Goal: Information Seeking & Learning: Stay updated

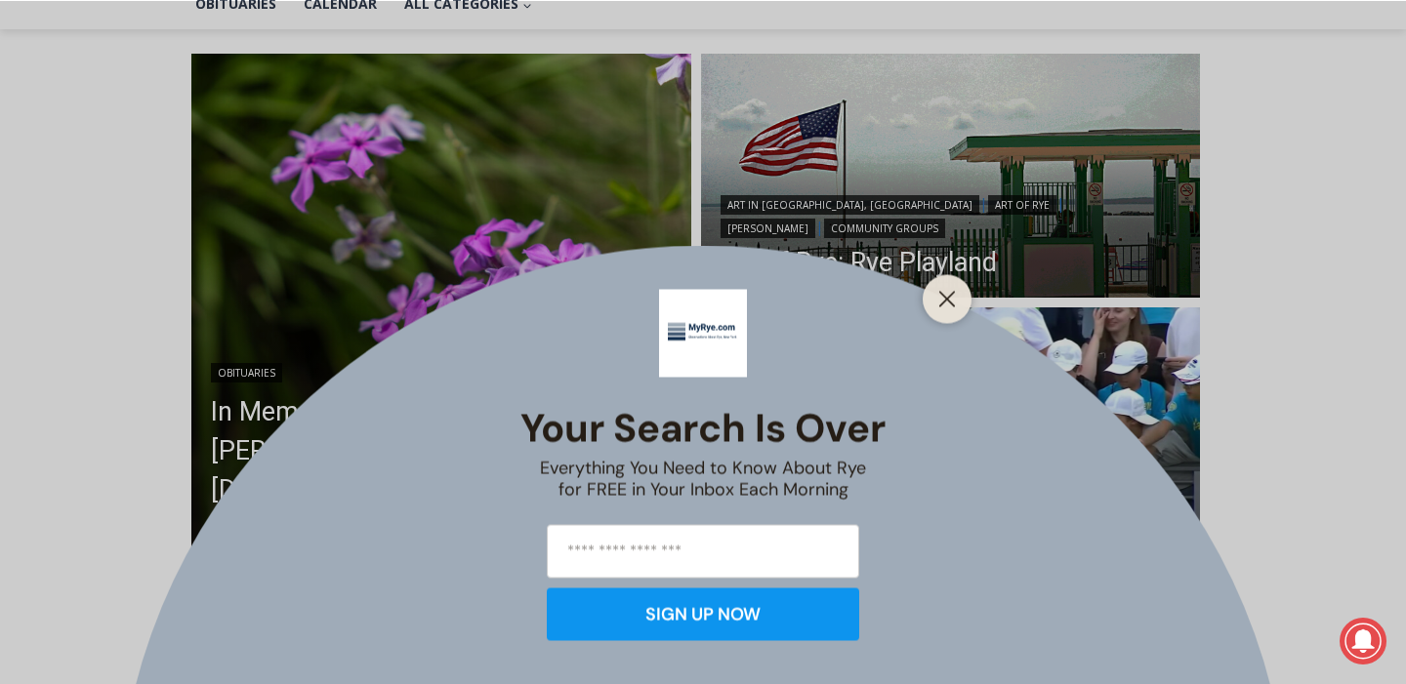
scroll to position [489, 0]
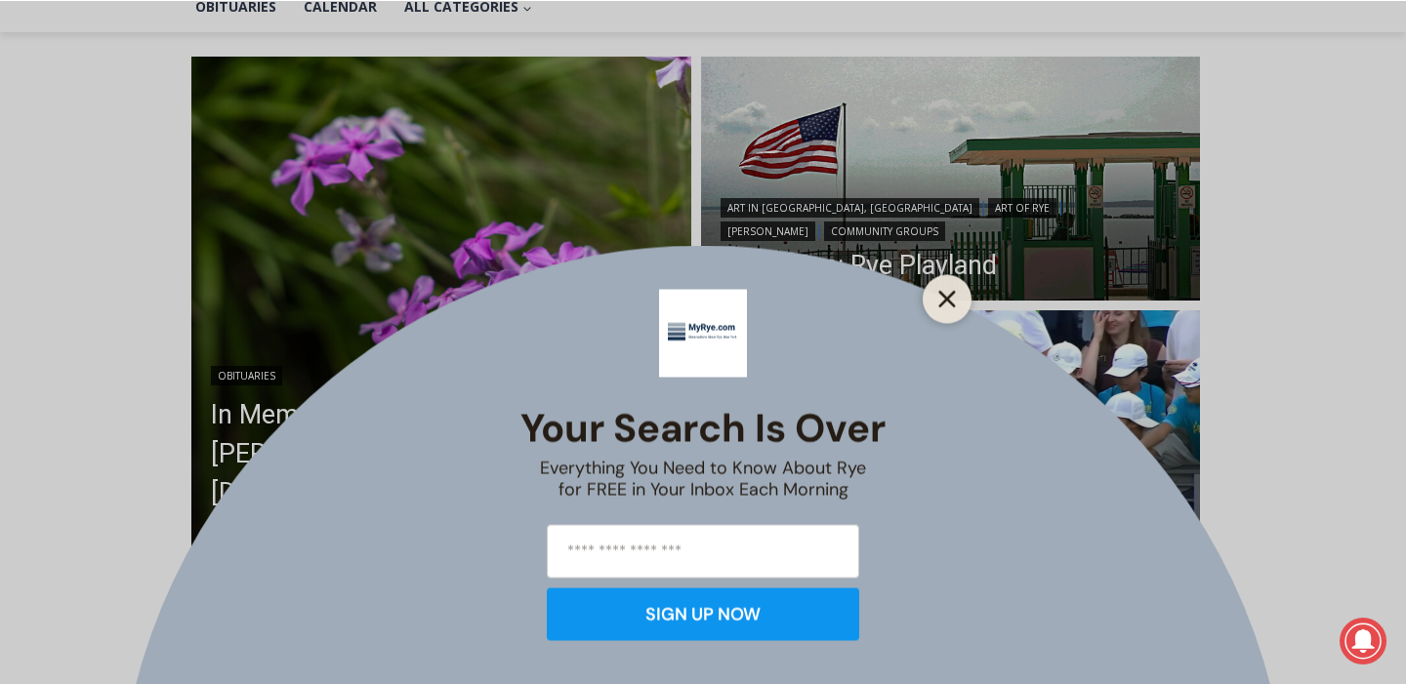
click at [949, 295] on icon "Close" at bounding box center [947, 299] width 18 height 18
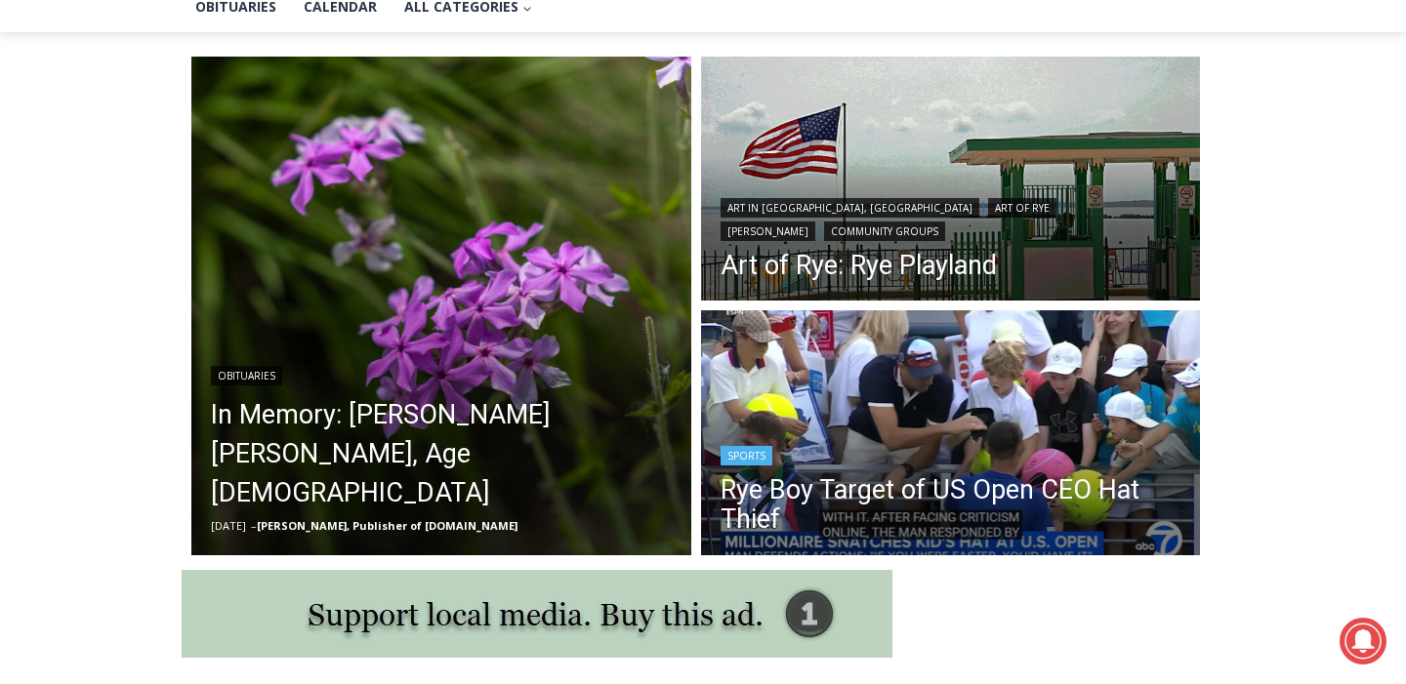
scroll to position [0, 0]
click at [967, 427] on header "Sports Rye Boy Target of US Open CEO Hat Thief" at bounding box center [951, 491] width 500 height 140
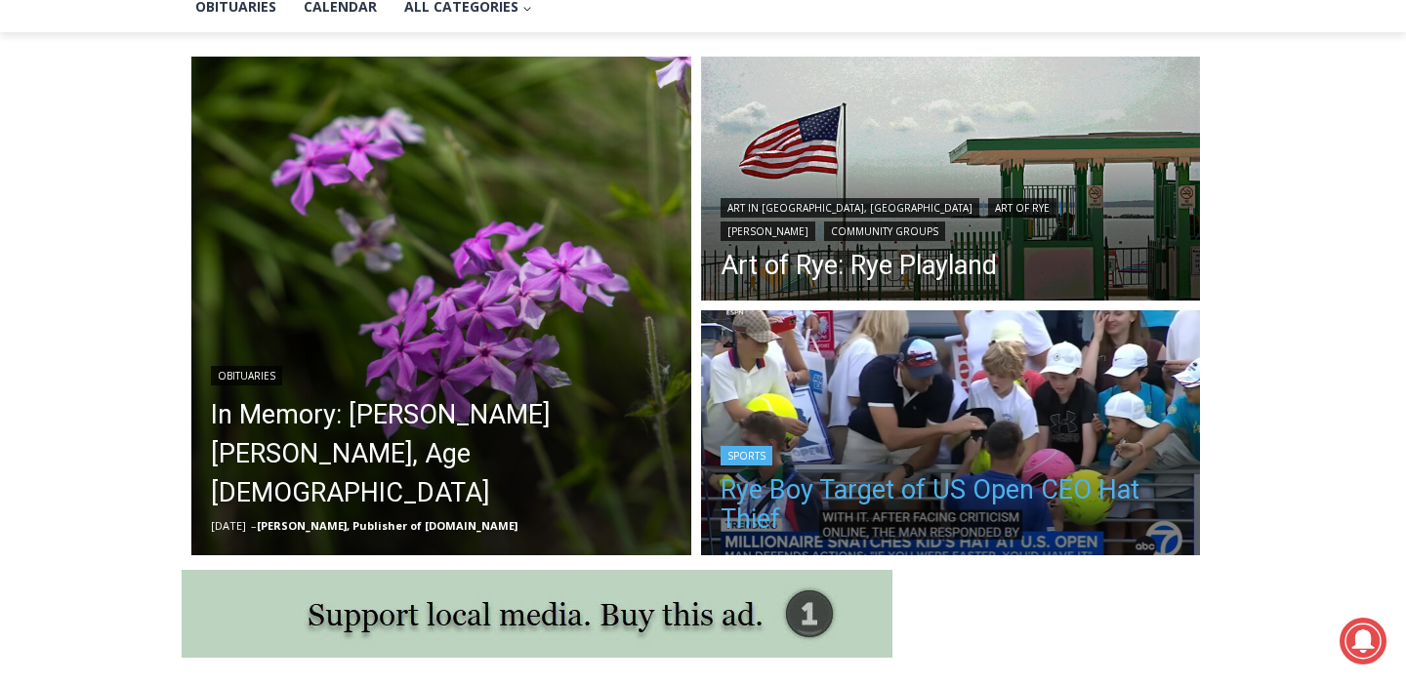
click at [938, 521] on link "Rye Boy Target of US Open CEO Hat Thief" at bounding box center [951, 504] width 461 height 59
click at [966, 475] on h2 "Rye Boy Target of US Open CEO Hat Thief" at bounding box center [951, 502] width 461 height 73
click at [931, 499] on link "Rye Boy Target of US Open CEO Hat Thief" at bounding box center [951, 504] width 461 height 59
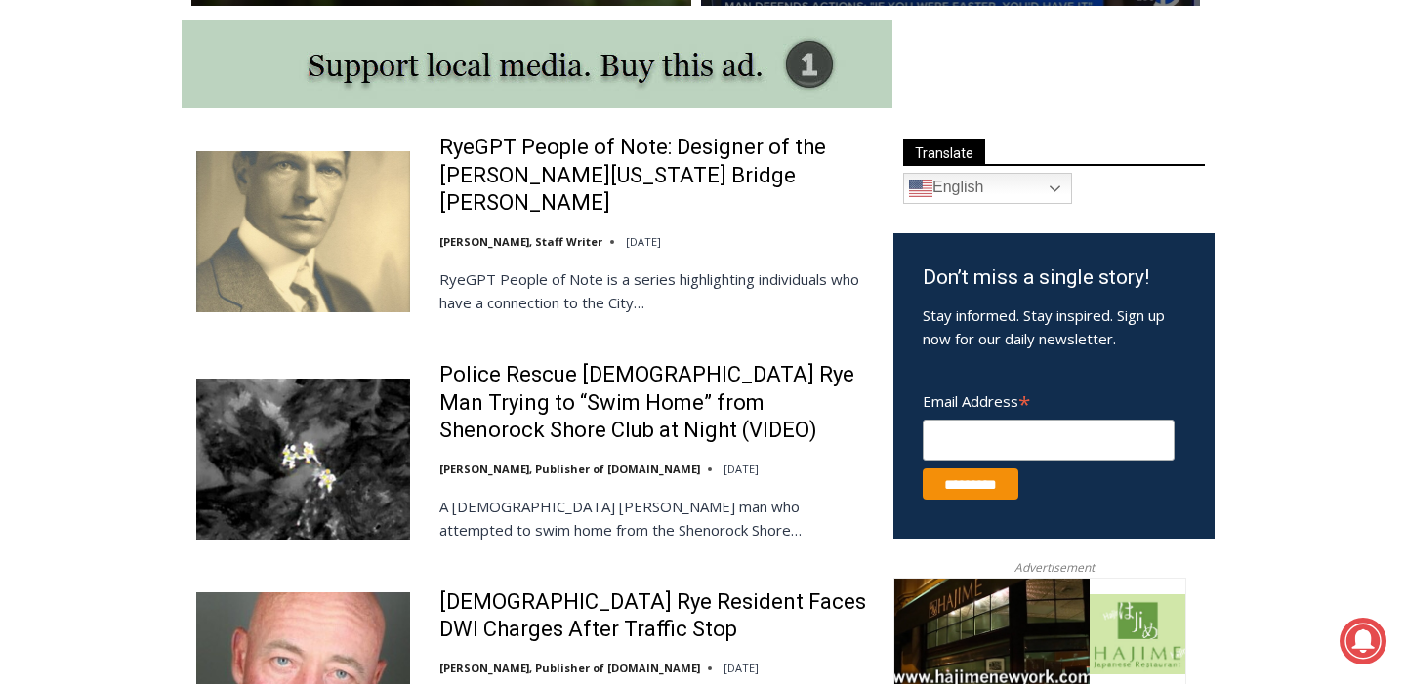
scroll to position [1052, 0]
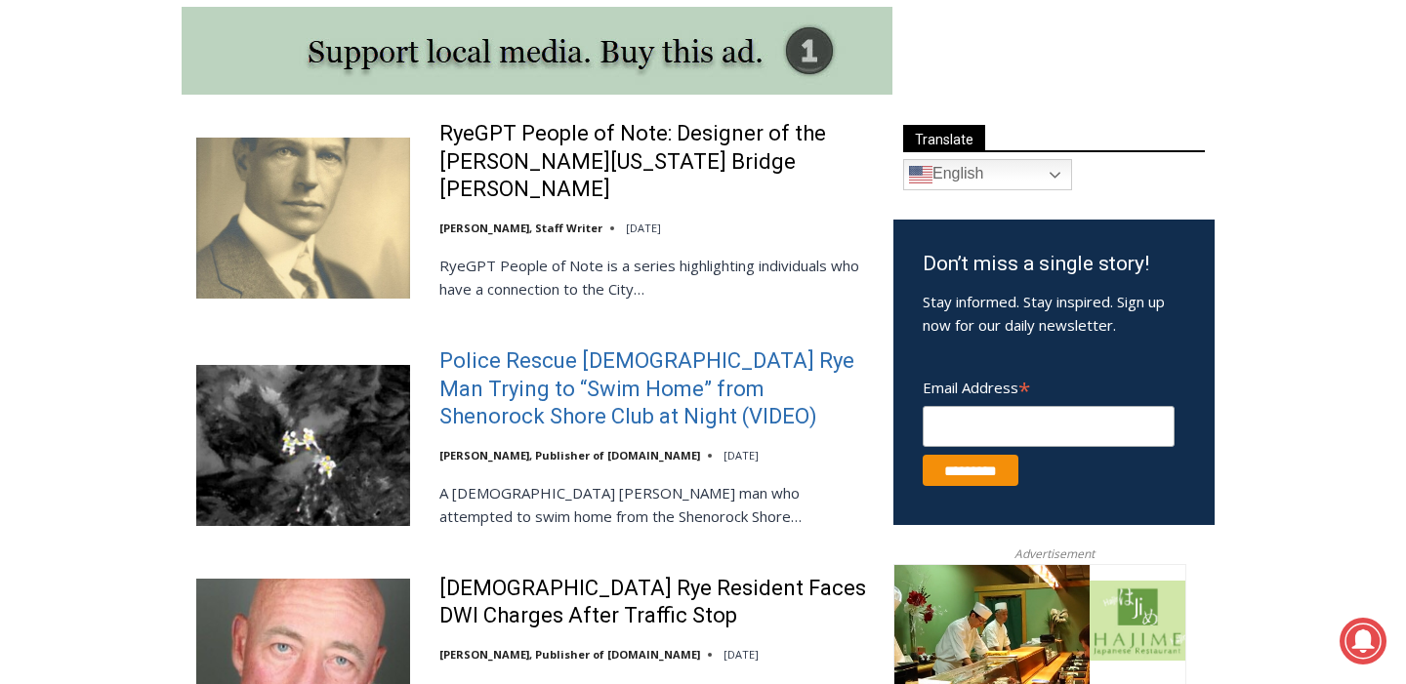
click at [521, 355] on link "Police Rescue 51 Year Old Rye Man Trying to “Swim Home” from Shenorock Shore Cl…" at bounding box center [653, 390] width 429 height 84
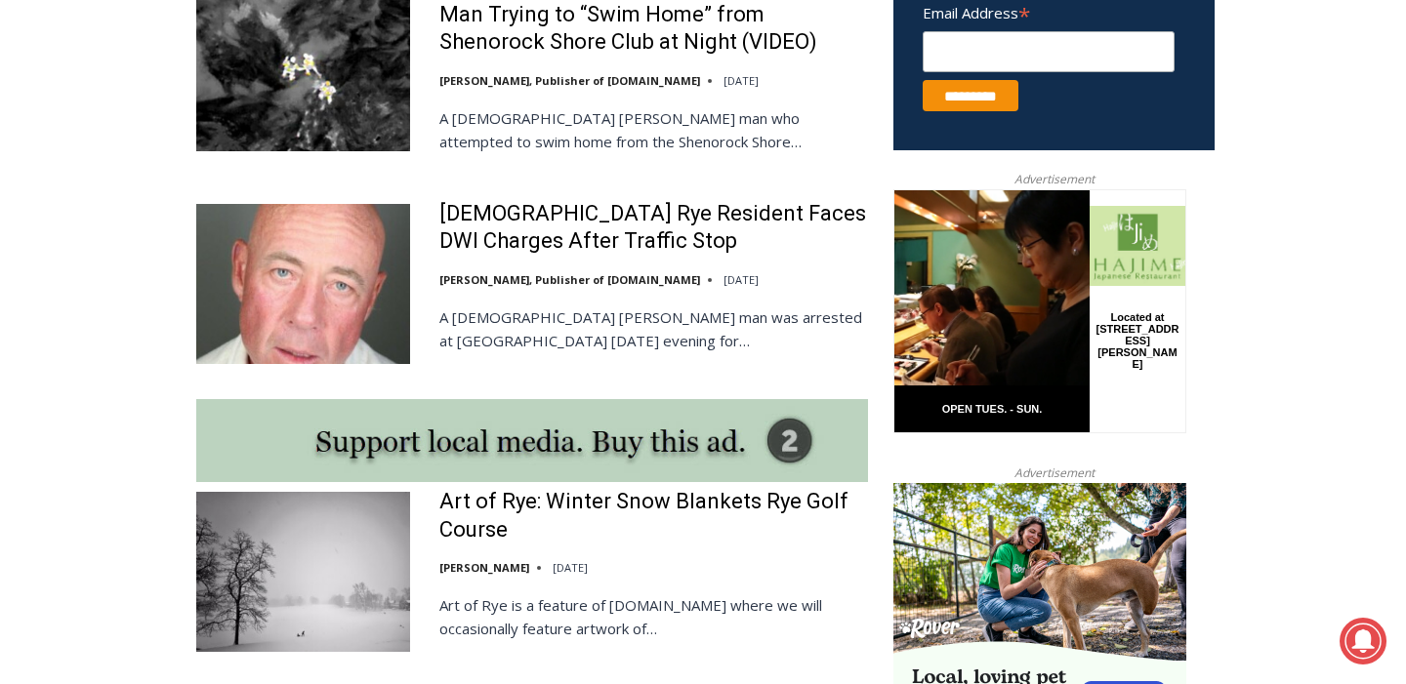
scroll to position [1429, 0]
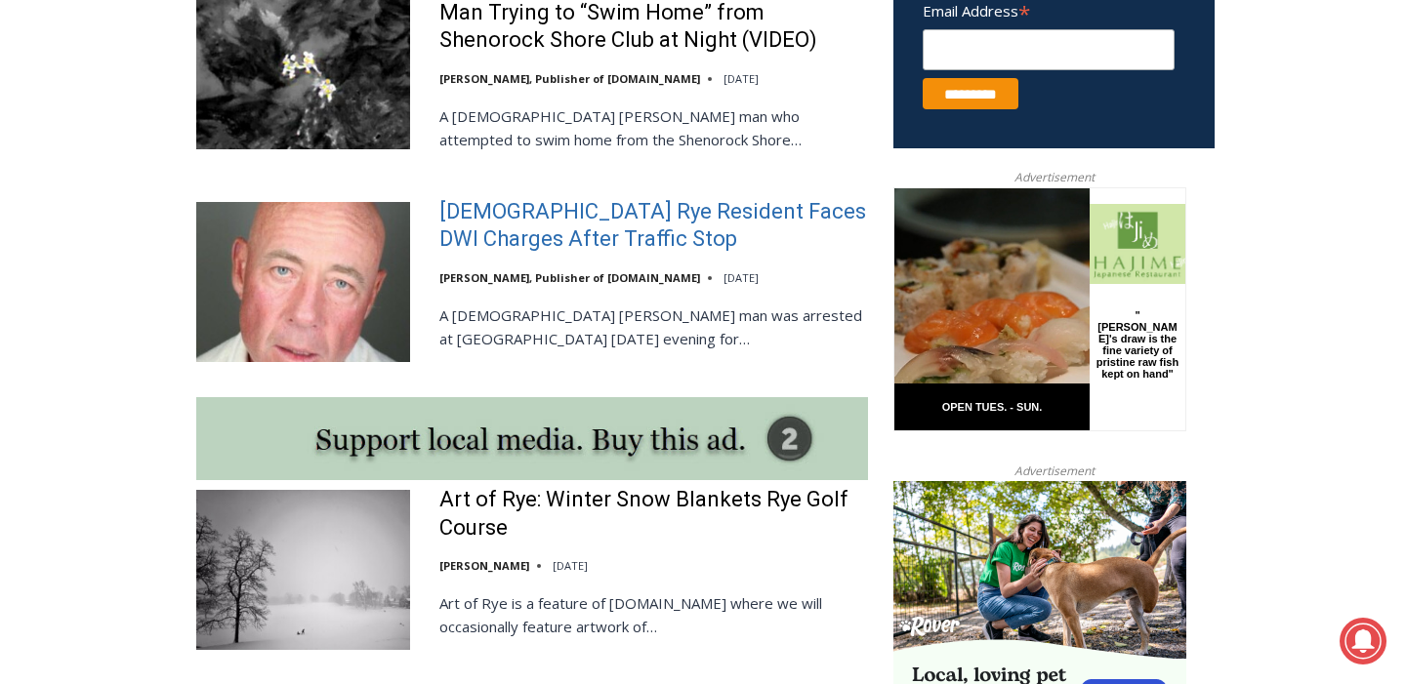
click at [550, 200] on link "56-Year-Old Rye Resident Faces DWI Charges After Traffic Stop" at bounding box center [653, 226] width 429 height 56
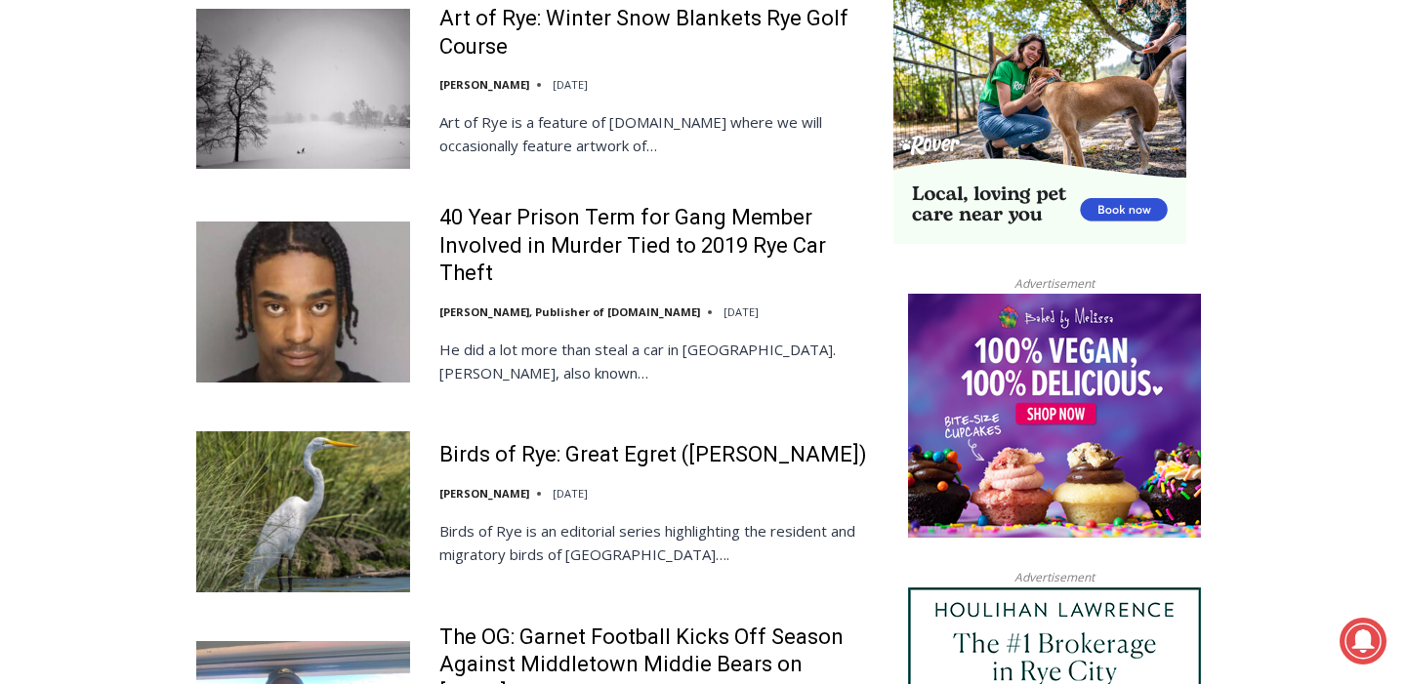
scroll to position [1916, 0]
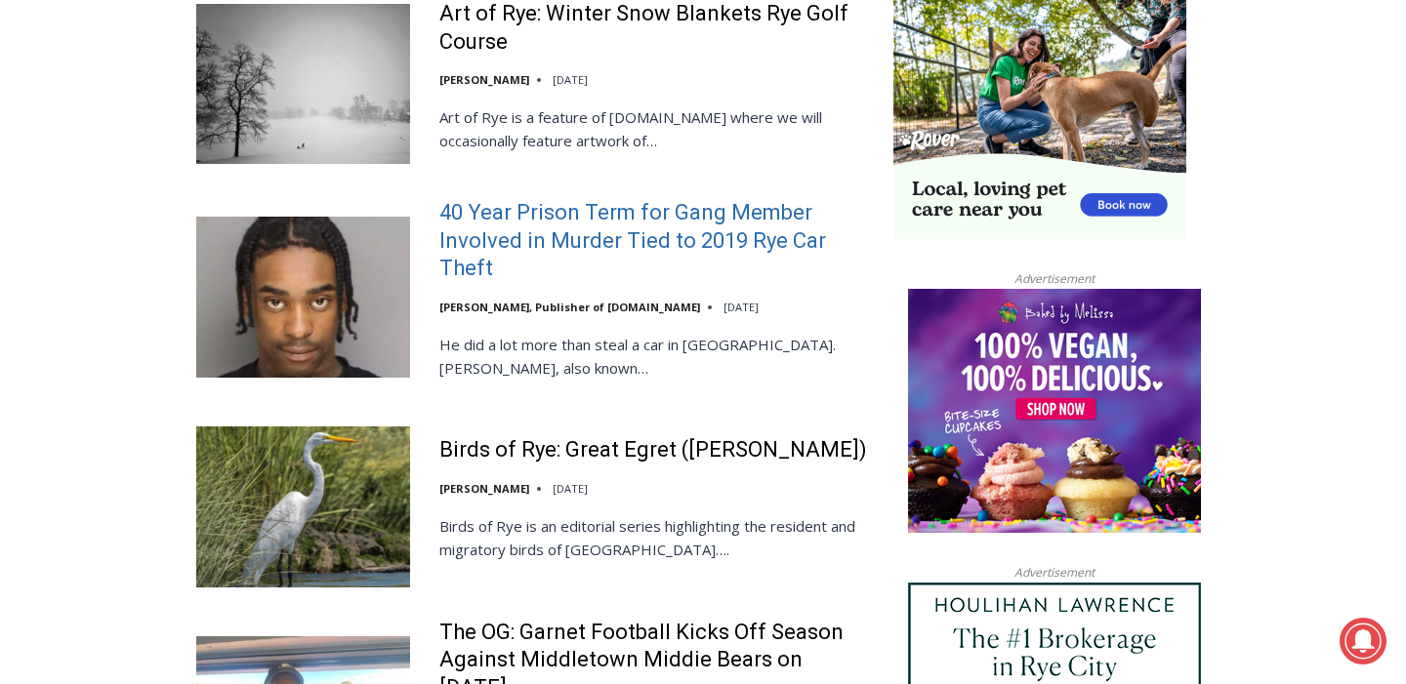
click at [610, 213] on link "40 Year Prison Term for Gang Member Involved in Murder Tied to 2019 Rye Car The…" at bounding box center [653, 241] width 429 height 84
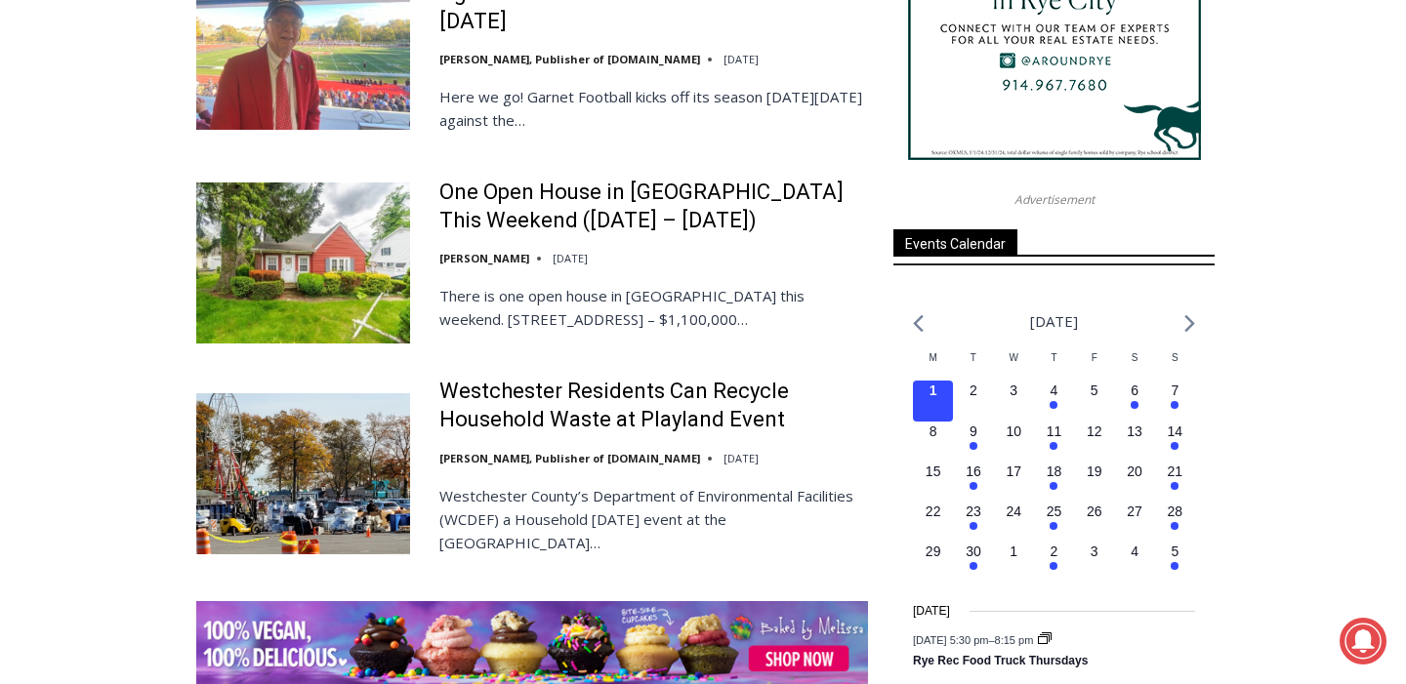
scroll to position [2584, 0]
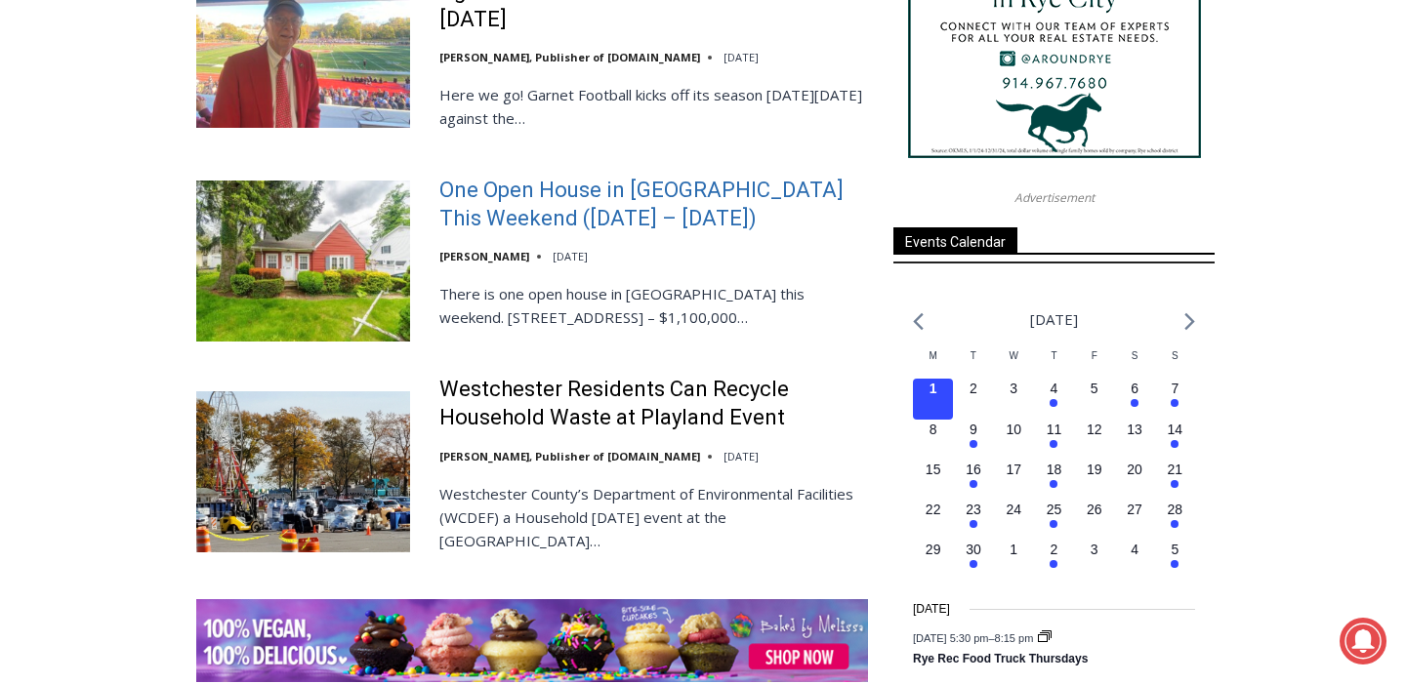
click at [537, 177] on link "One Open House in [GEOGRAPHIC_DATA] This Weekend ([DATE] – [DATE])" at bounding box center [653, 205] width 429 height 56
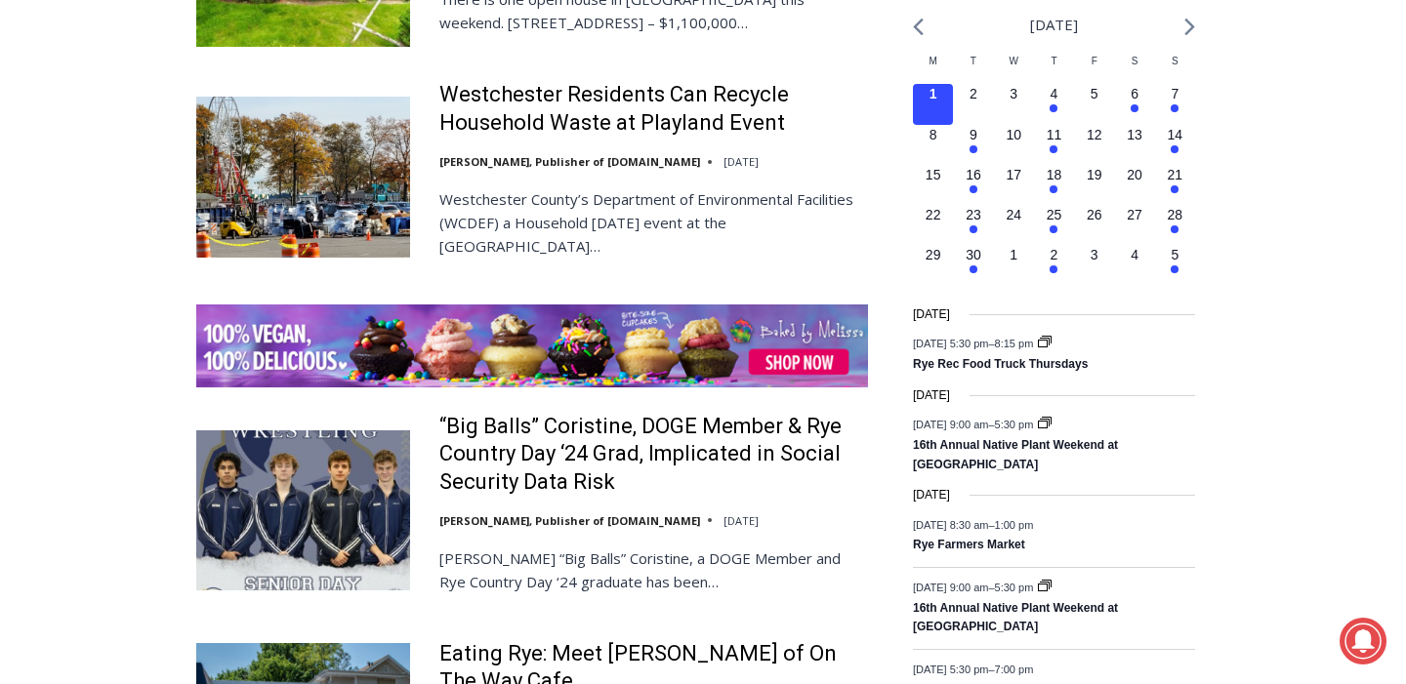
scroll to position [2880, 0]
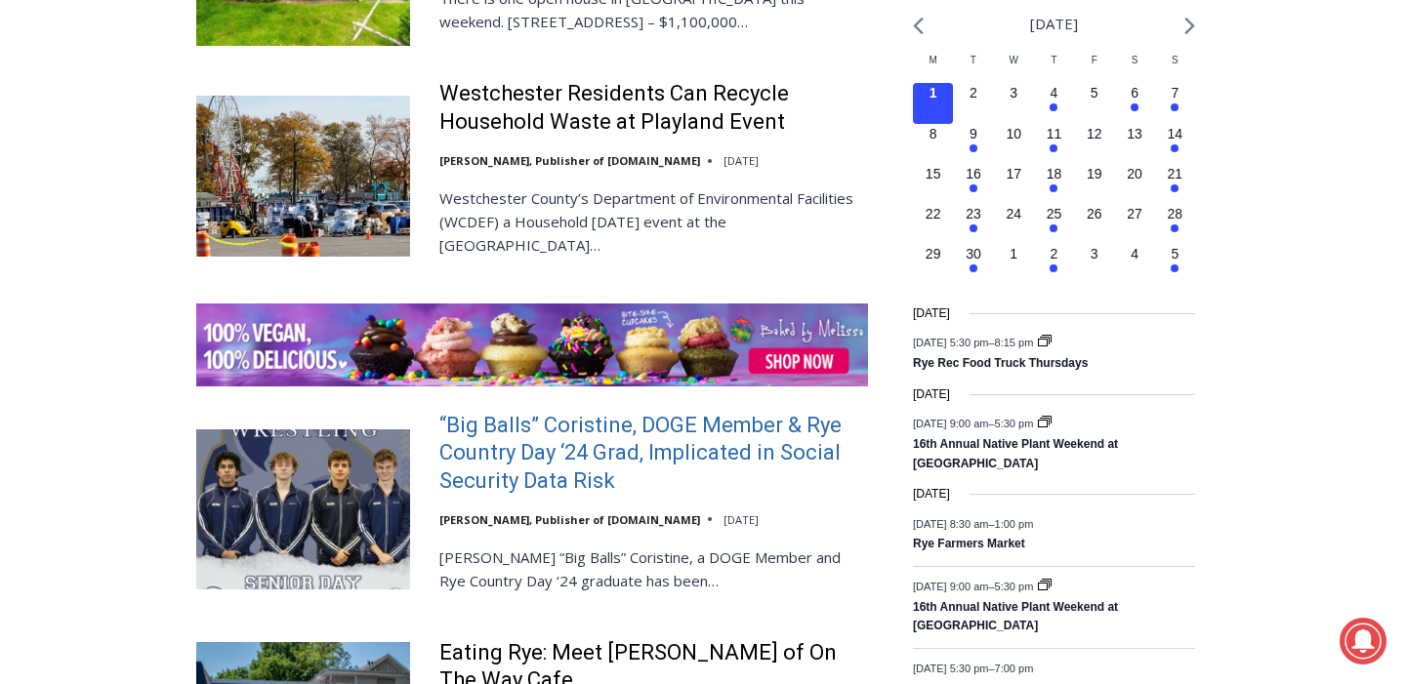
click at [685, 412] on link "“Big Balls” Coristine, DOGE Member & Rye Country Day ‘24 Grad, Implicated in So…" at bounding box center [653, 454] width 429 height 84
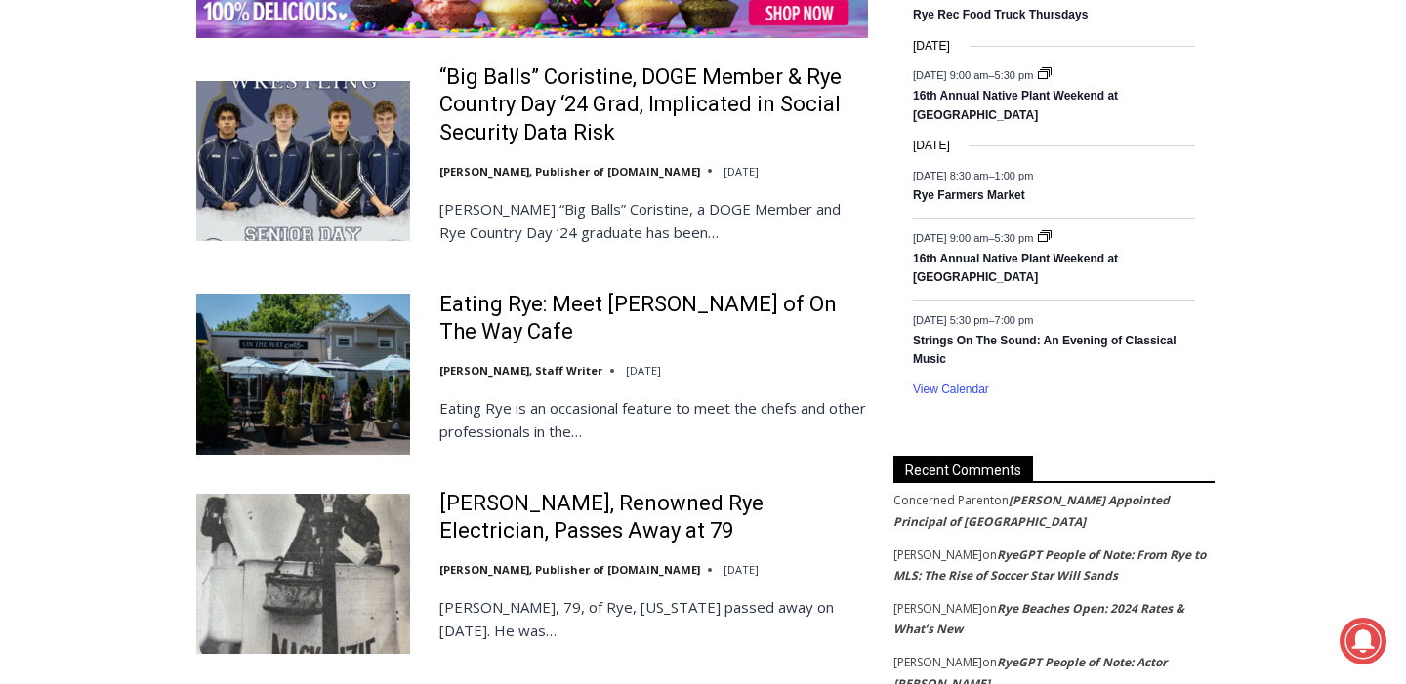
scroll to position [3232, 0]
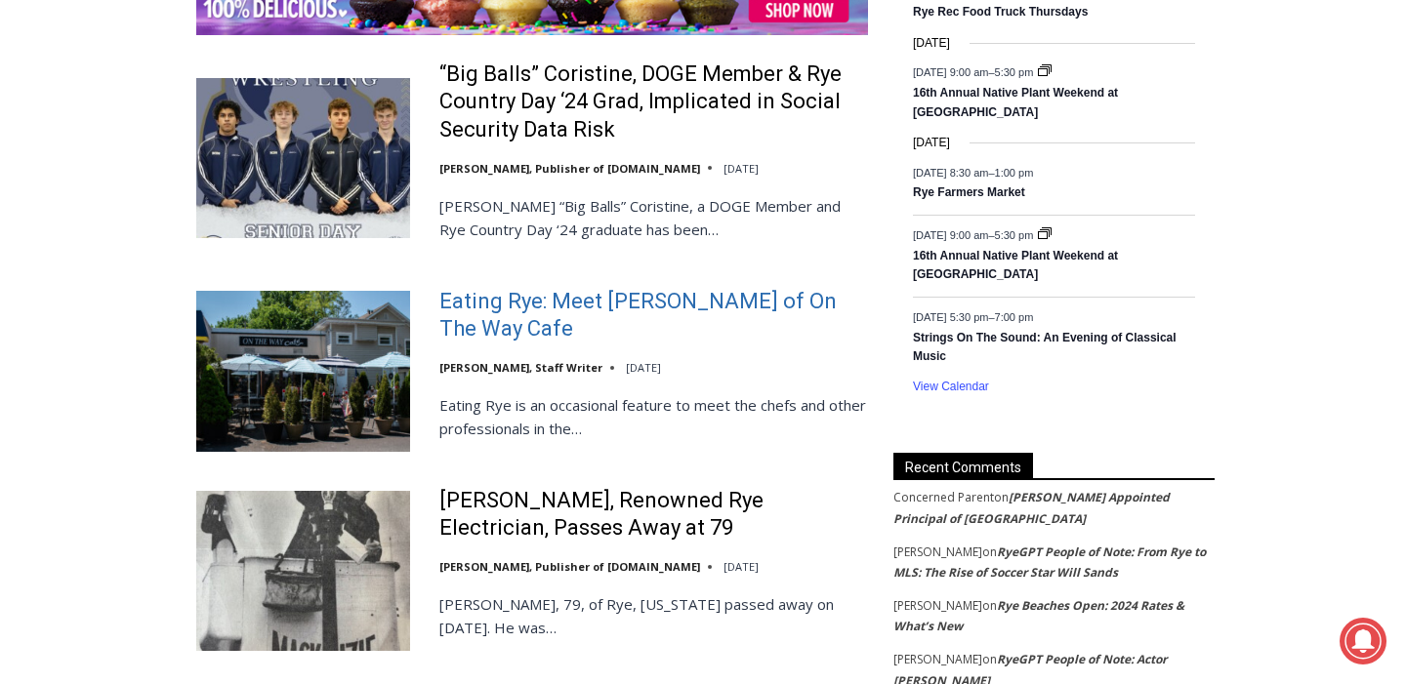
click at [507, 288] on link "Eating Rye: Meet [PERSON_NAME] of On The Way Cafe" at bounding box center [653, 316] width 429 height 56
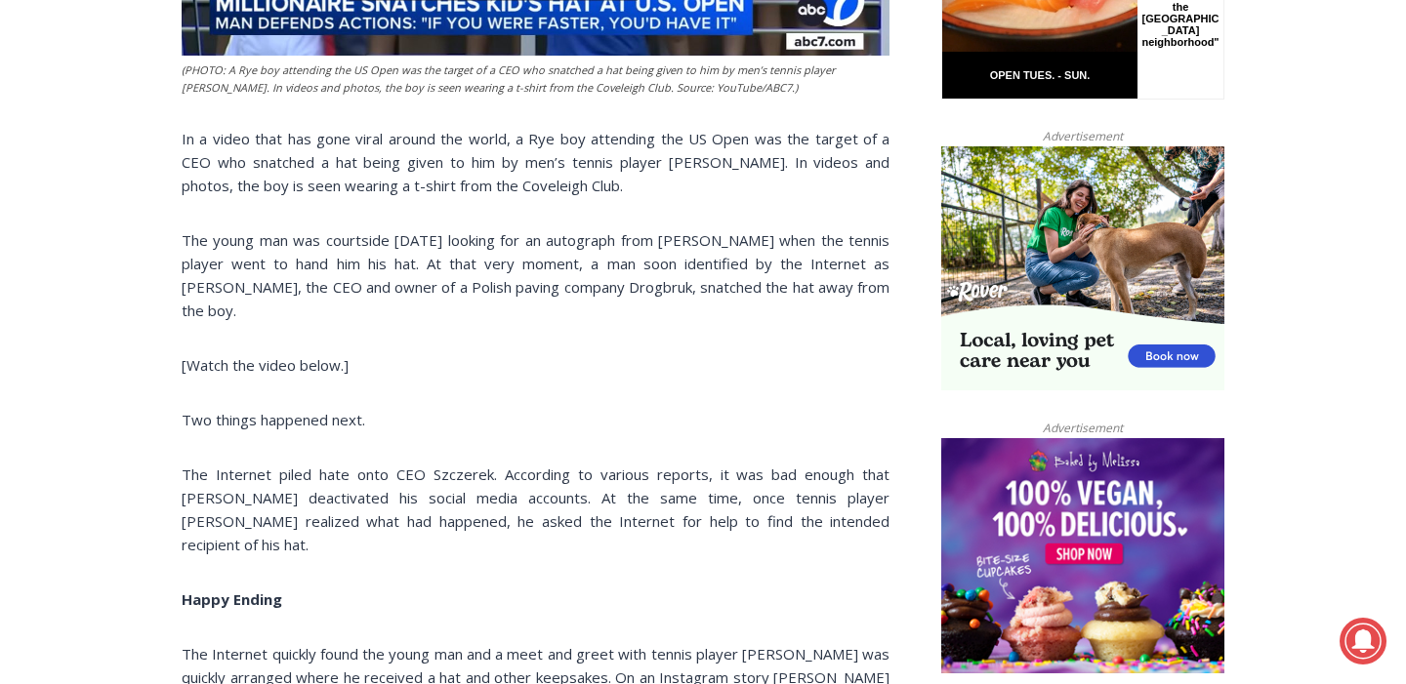
scroll to position [1107, 0]
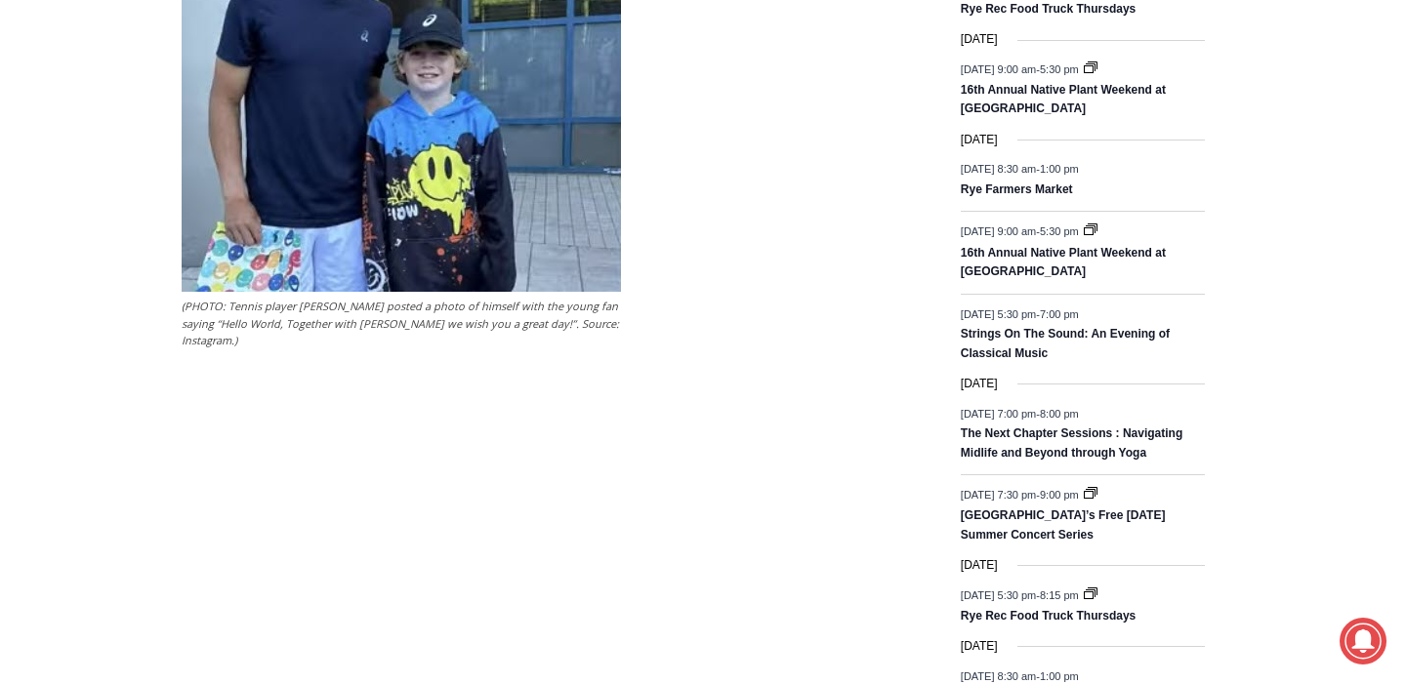
scroll to position [2576, 0]
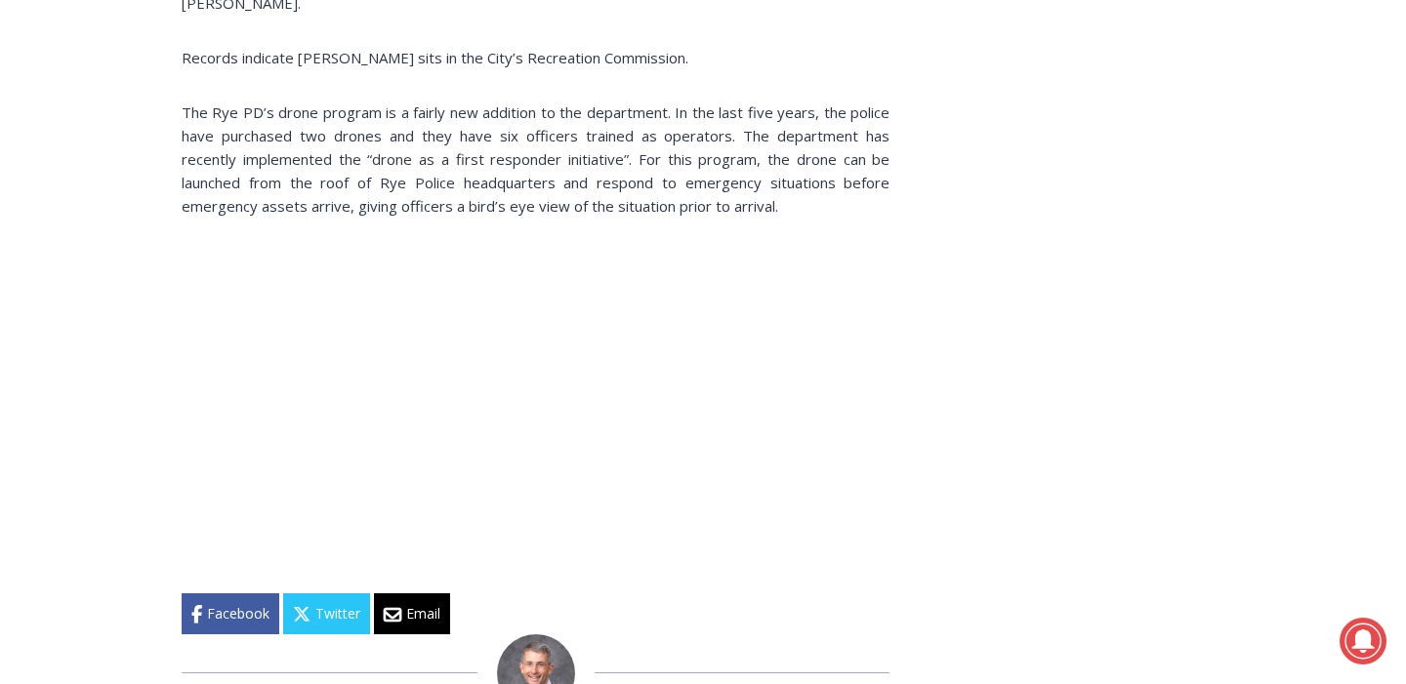
scroll to position [2729, 0]
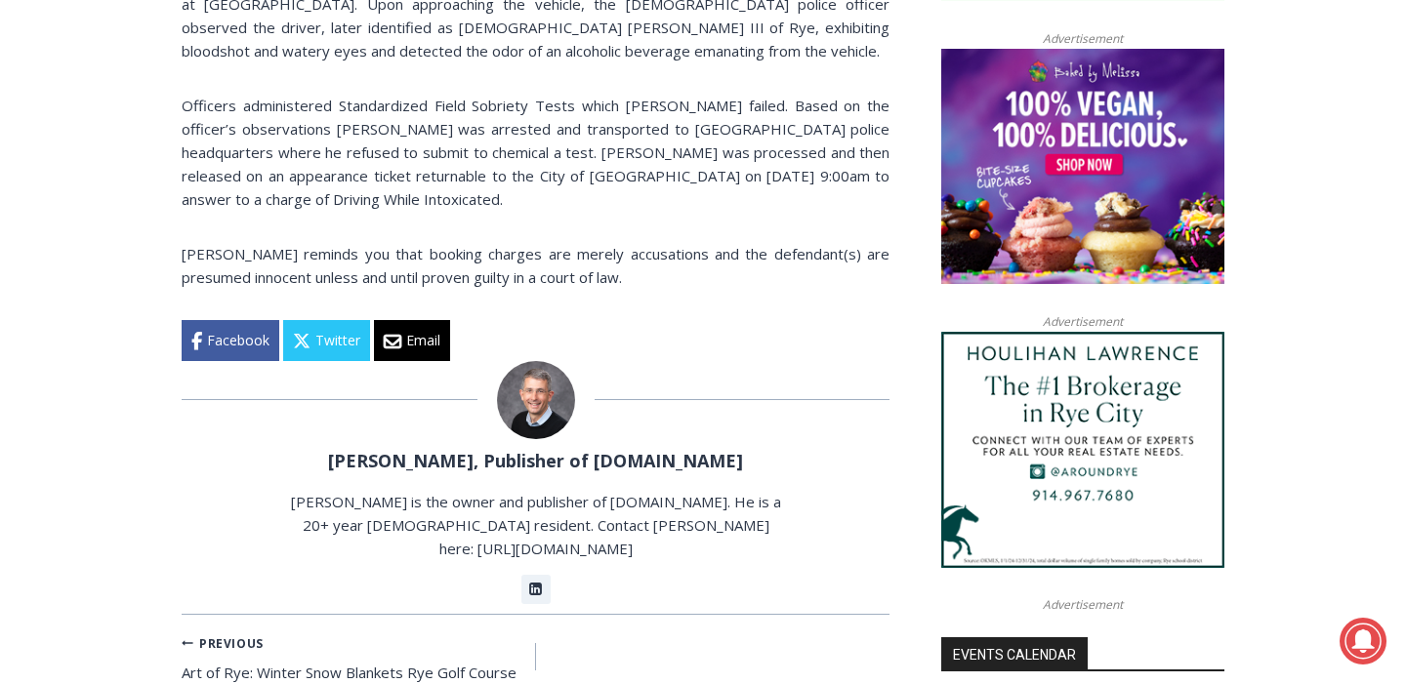
scroll to position [1545, 0]
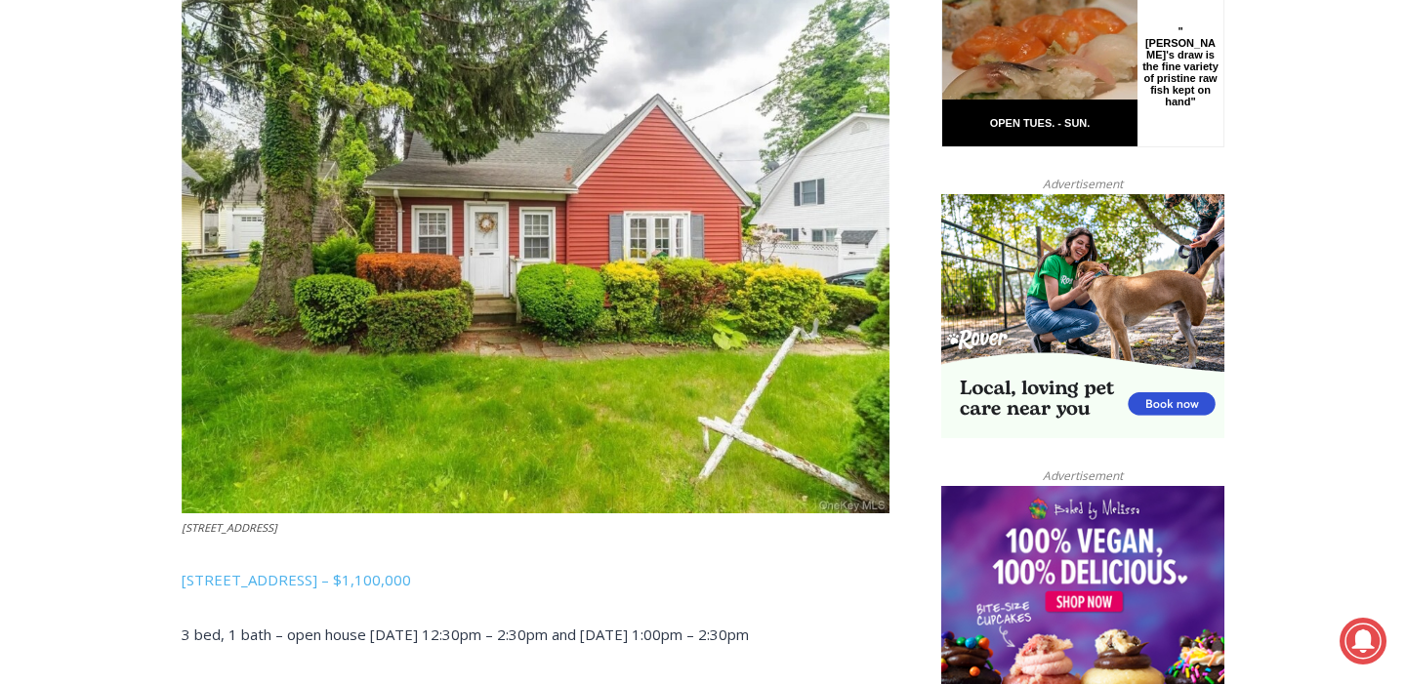
scroll to position [1102, 0]
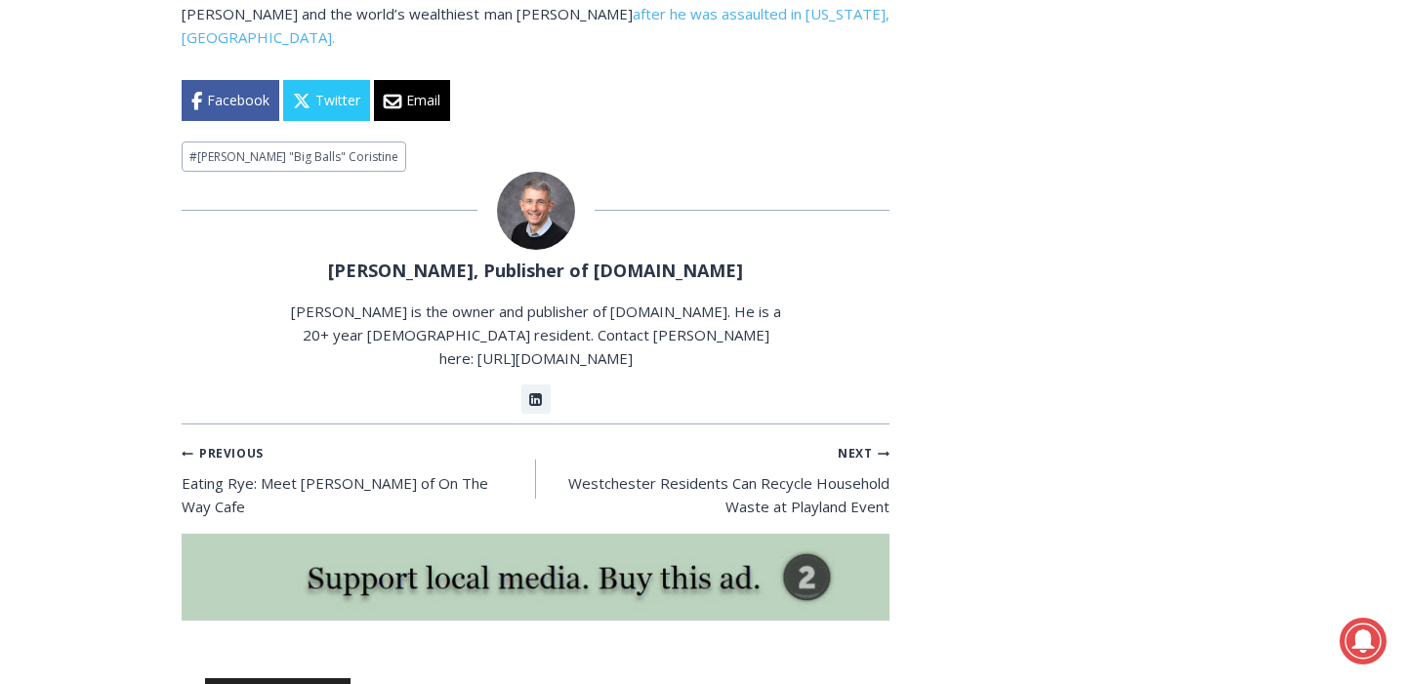
scroll to position [3073, 0]
